Goal: Use online tool/utility: Utilize a website feature to perform a specific function

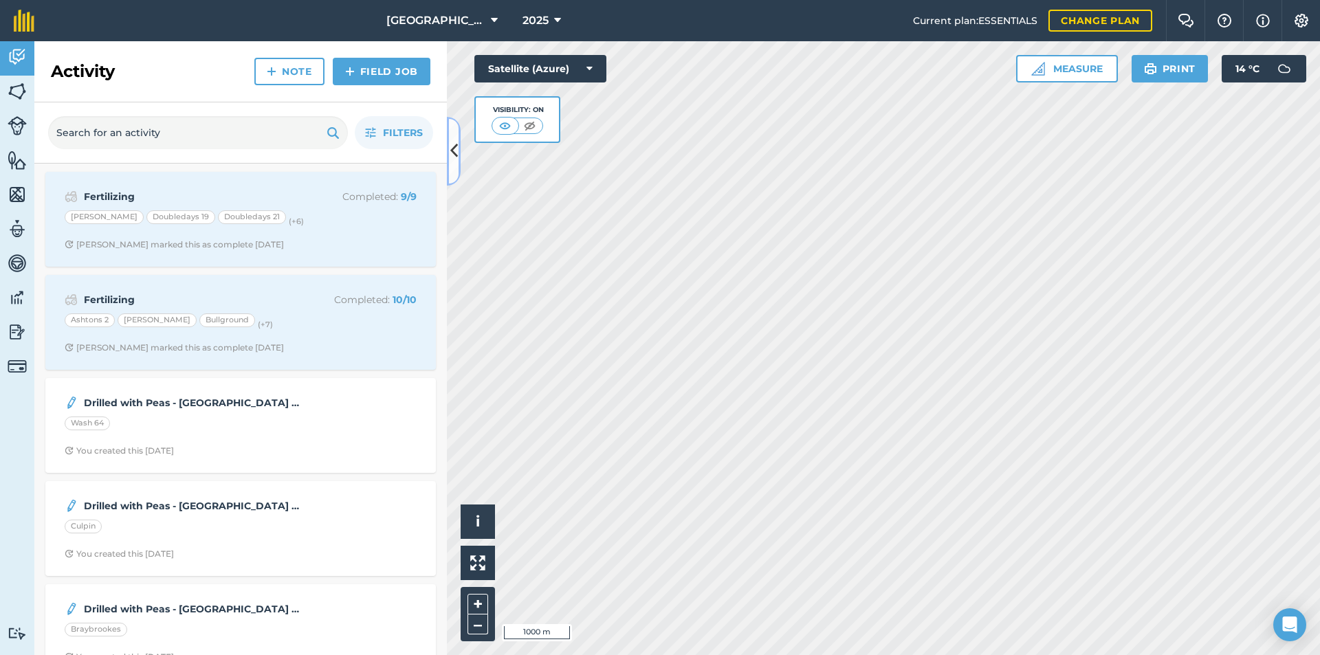
click at [449, 143] on button at bounding box center [454, 151] width 14 height 69
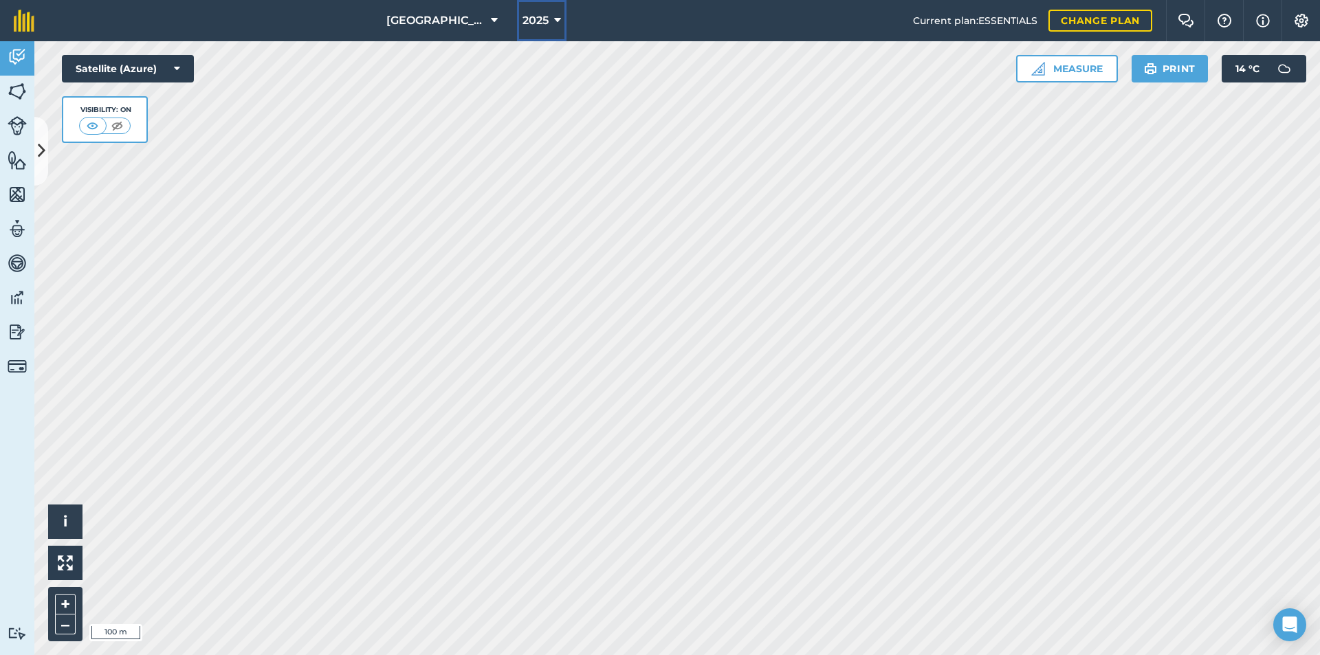
click at [528, 20] on span "2025" at bounding box center [535, 20] width 26 height 16
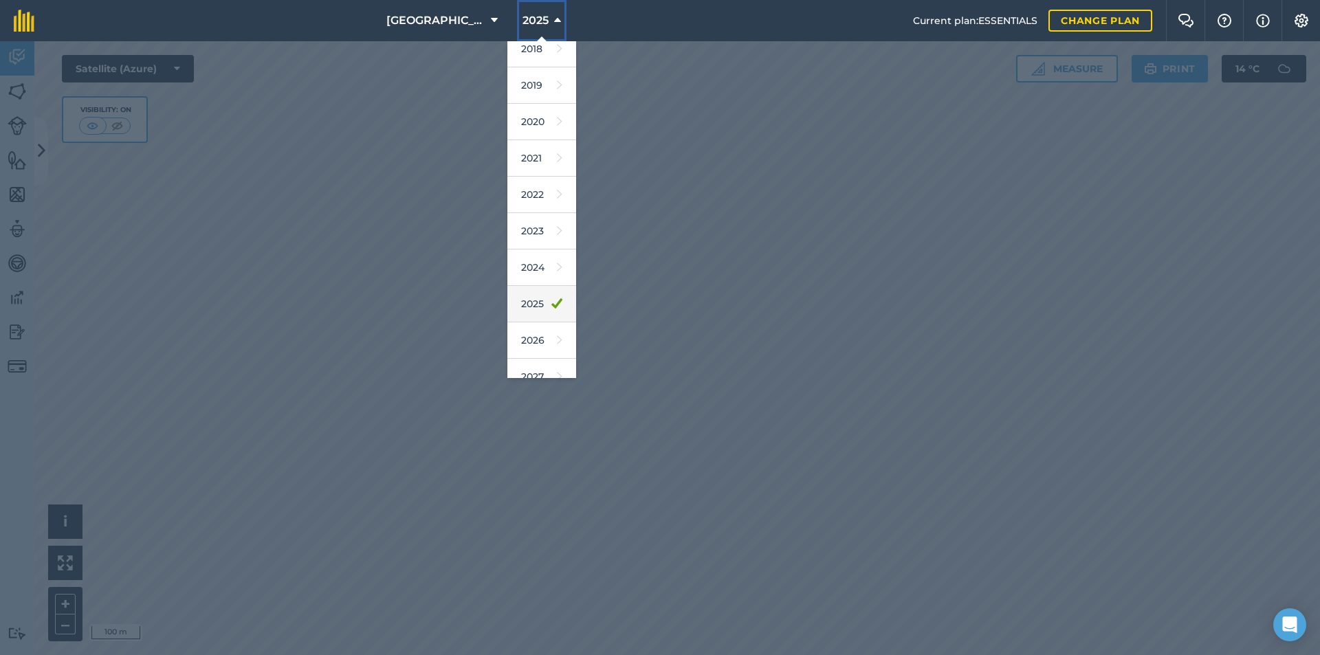
scroll to position [64, 0]
click at [529, 325] on link "2026" at bounding box center [541, 323] width 69 height 36
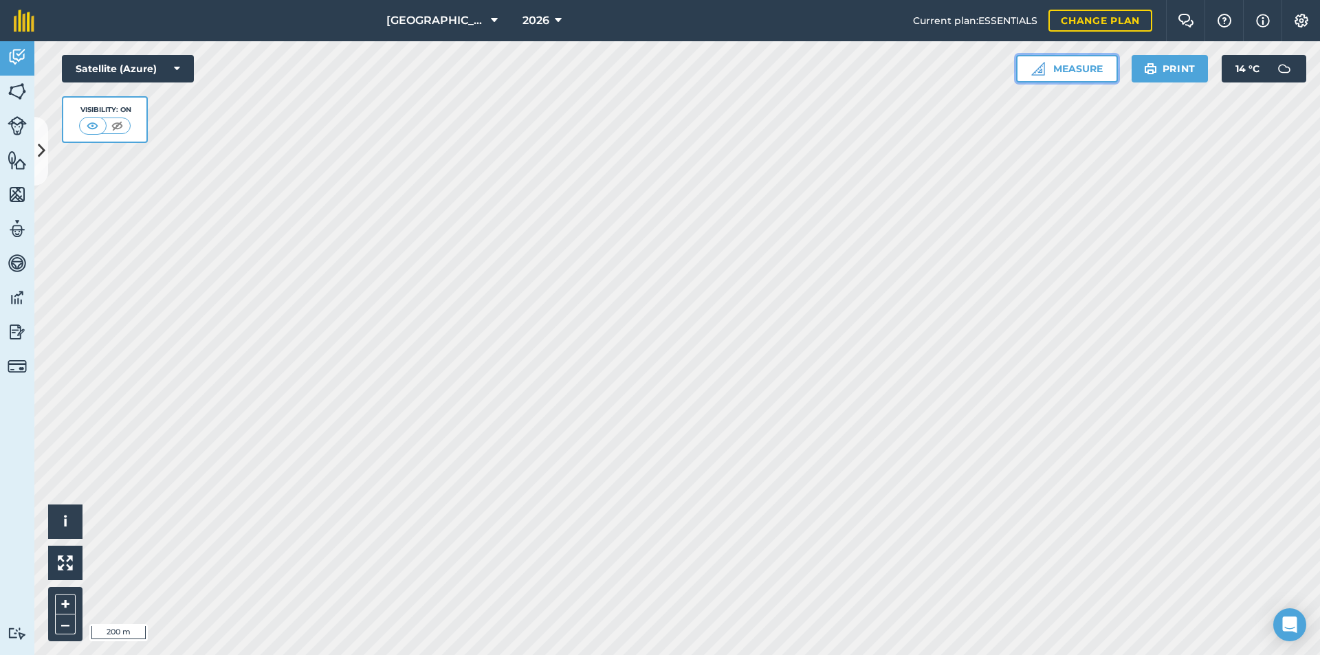
click at [1041, 63] on img at bounding box center [1038, 69] width 14 height 14
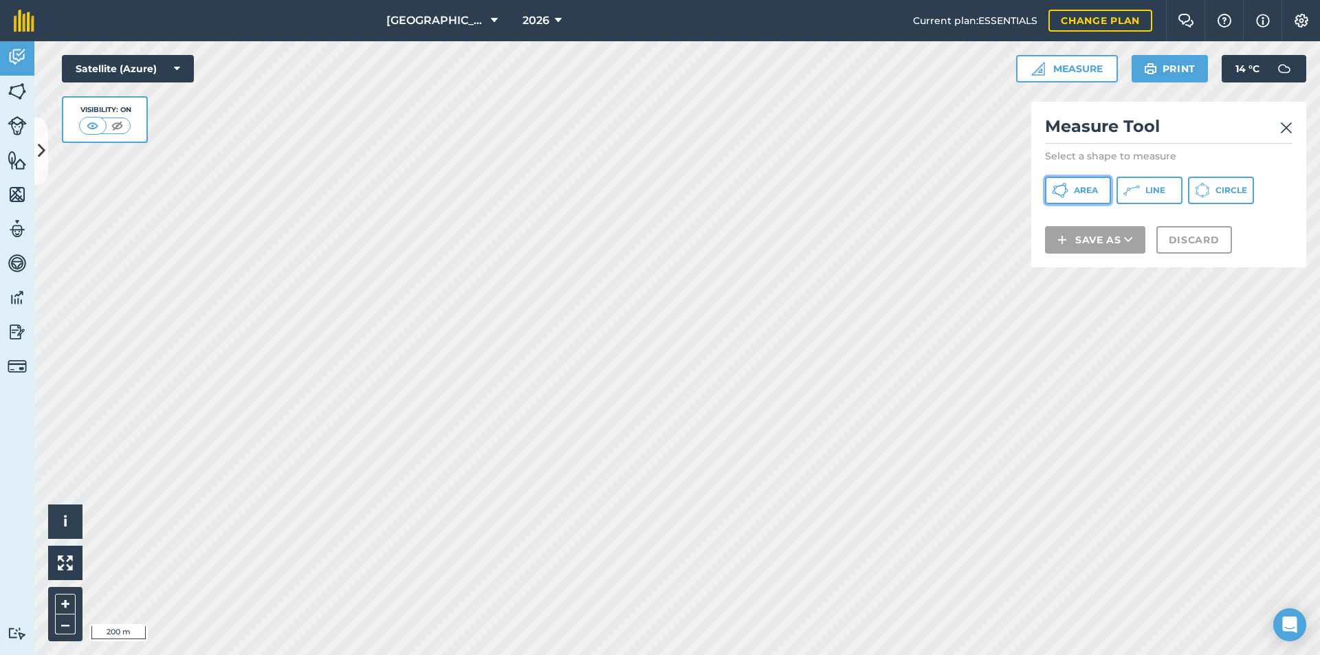
click at [1081, 202] on button "Area" at bounding box center [1078, 190] width 66 height 27
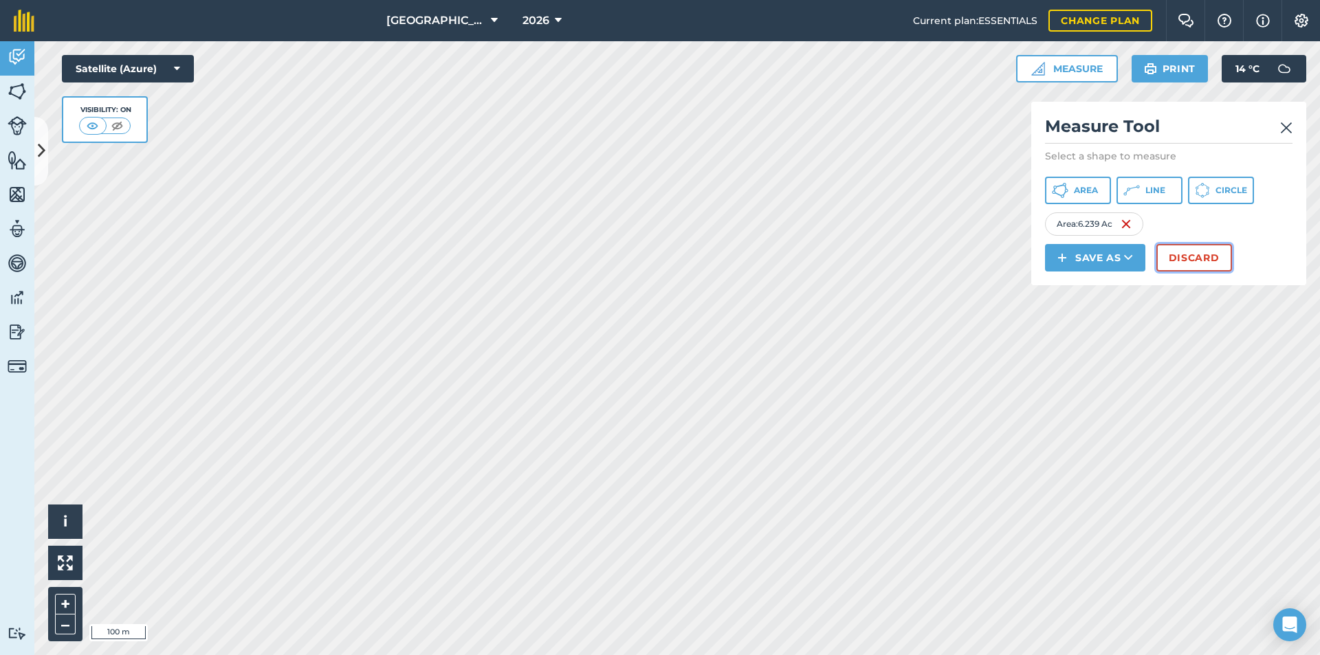
click at [1201, 265] on button "Discard" at bounding box center [1194, 257] width 76 height 27
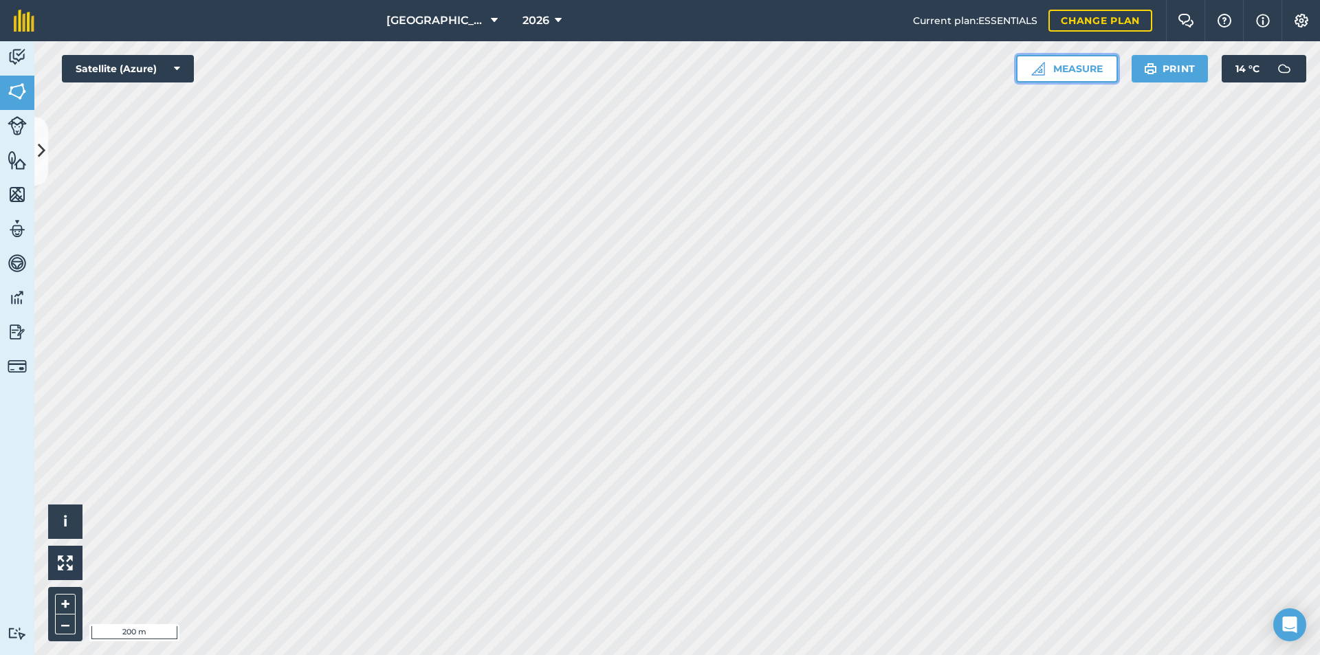
click at [1093, 59] on button "Measure" at bounding box center [1067, 68] width 102 height 27
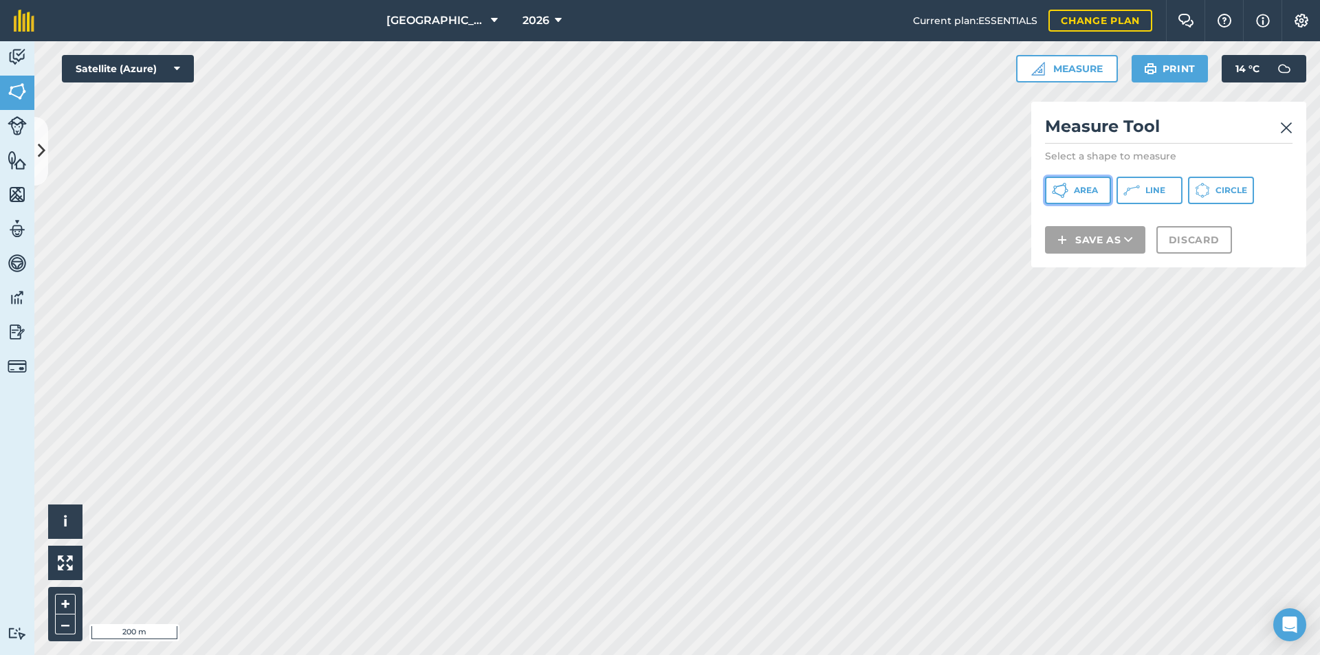
click at [1085, 184] on button "Area" at bounding box center [1078, 190] width 66 height 27
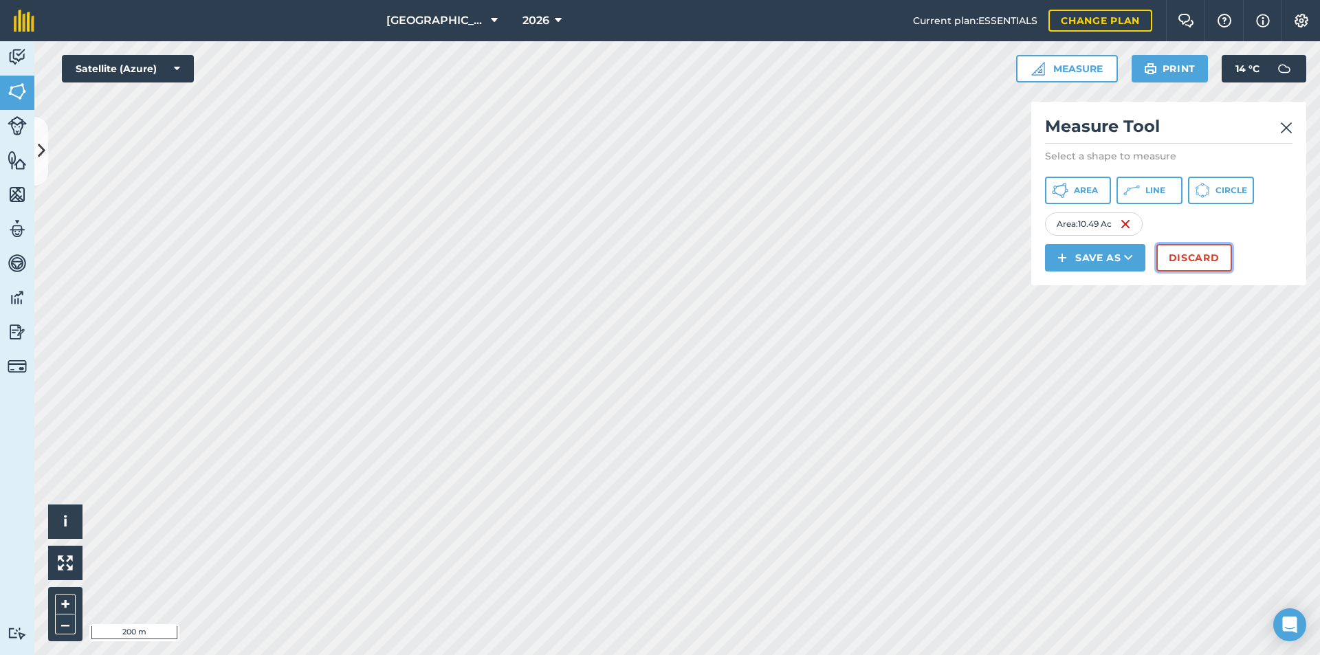
click at [1193, 254] on button "Discard" at bounding box center [1194, 257] width 76 height 27
